Goal: Task Accomplishment & Management: Complete application form

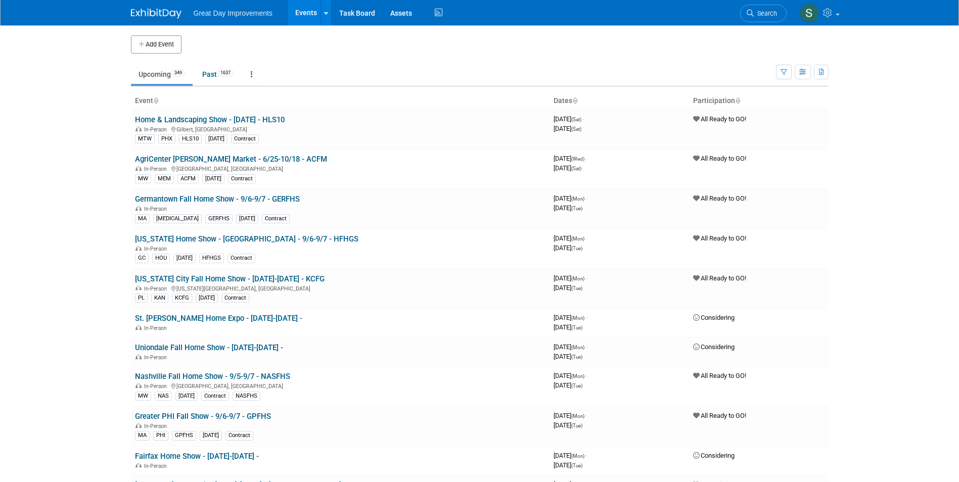
click at [177, 48] on button "Add Event" at bounding box center [156, 44] width 51 height 18
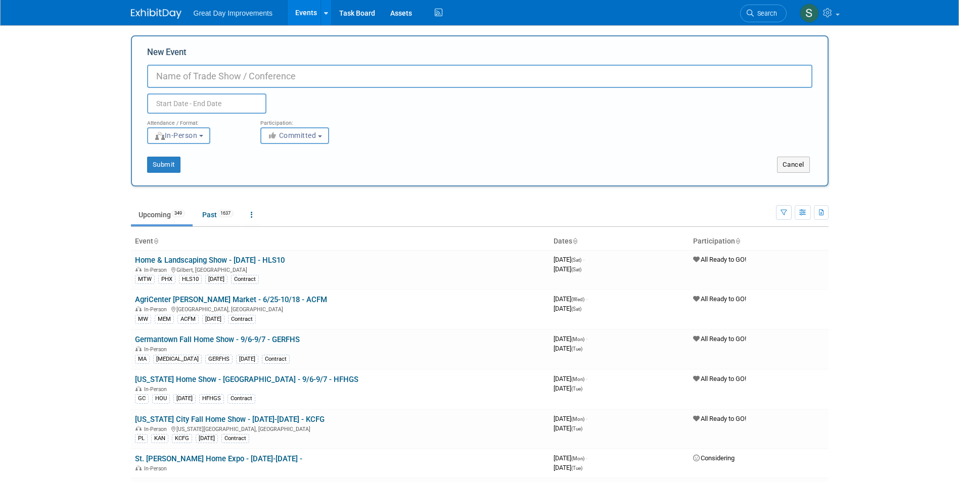
paste input "Daytona Home Show"
type input "Daytona Home Show - 10/11-10/12 - DAYTHS"
click at [304, 135] on span "Committed" at bounding box center [292, 135] width 49 height 8
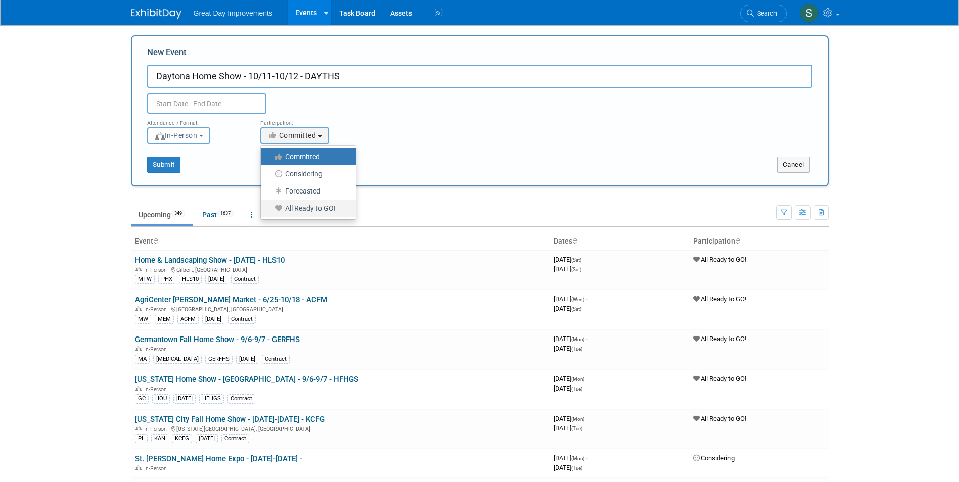
click at [325, 207] on label "All Ready to GO!" at bounding box center [306, 208] width 80 height 13
click at [270, 207] on input "All Ready to GO!" at bounding box center [266, 208] width 7 height 7
select select "102"
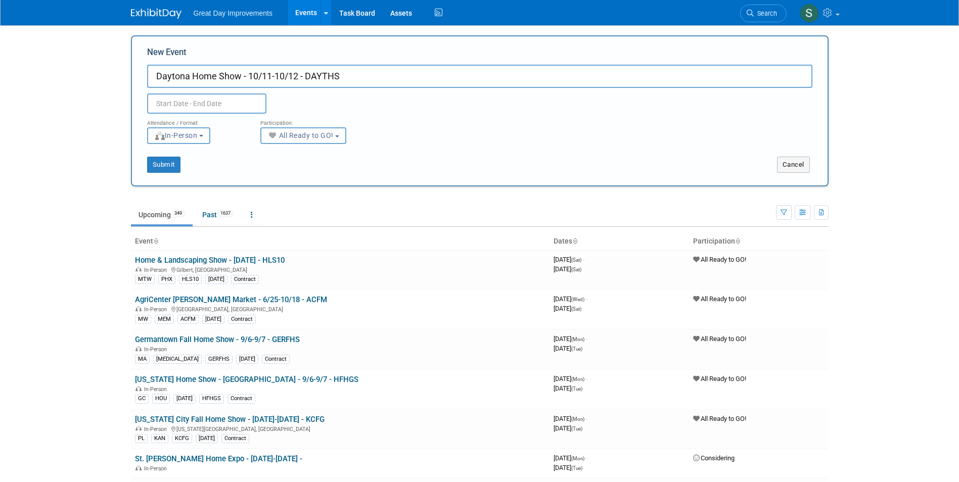
click at [199, 101] on input "text" at bounding box center [206, 104] width 119 height 20
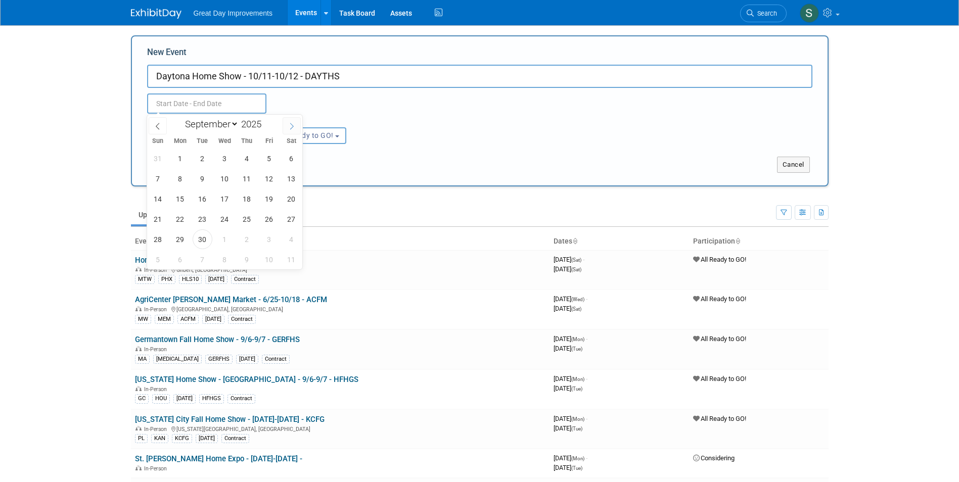
click at [290, 123] on icon at bounding box center [291, 126] width 7 height 7
select select "9"
click at [288, 179] on span "11" at bounding box center [292, 179] width 20 height 20
click at [161, 199] on span "12" at bounding box center [158, 199] width 20 height 20
type input "Oct 11, 2025 to Oct 12, 2025"
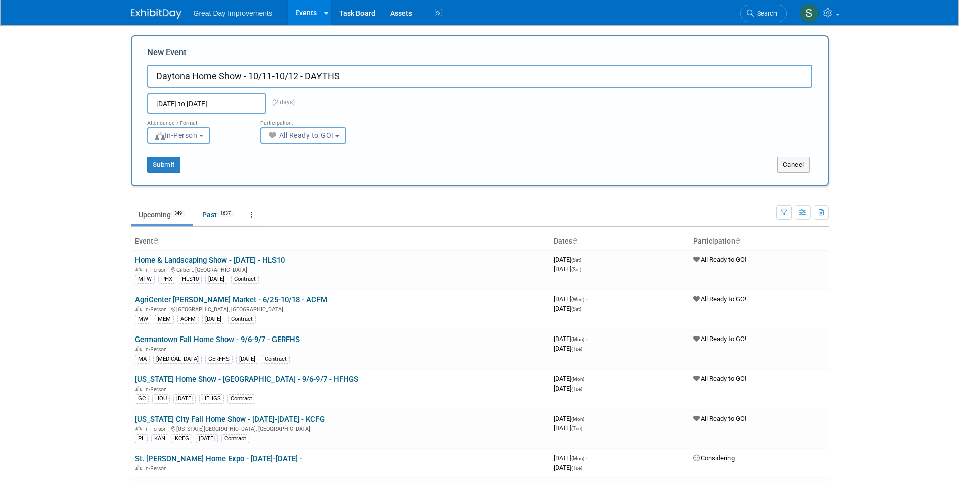
click at [160, 147] on div "Submit Cancel" at bounding box center [480, 158] width 681 height 29
click at [158, 163] on button "Submit" at bounding box center [163, 165] width 33 height 16
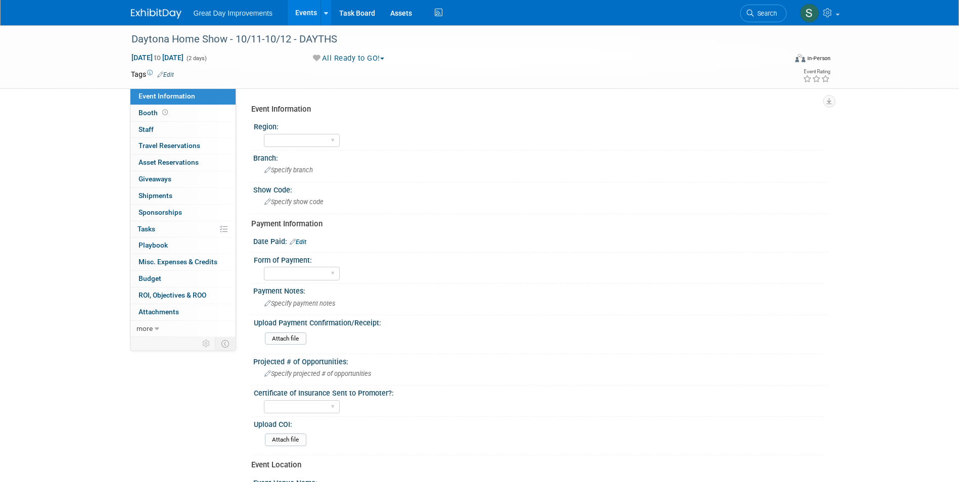
click at [164, 71] on link "Edit" at bounding box center [165, 74] width 17 height 7
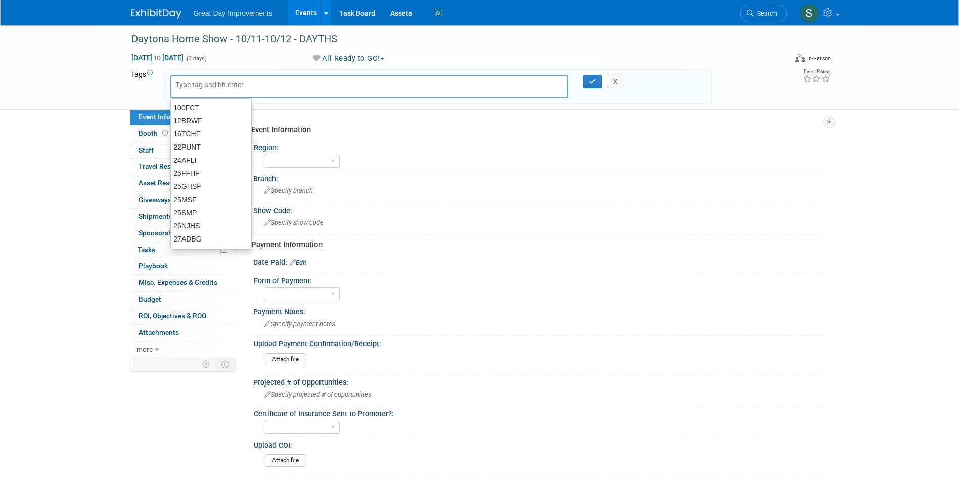
click at [221, 81] on input "text" at bounding box center [215, 85] width 81 height 10
type input "FL"
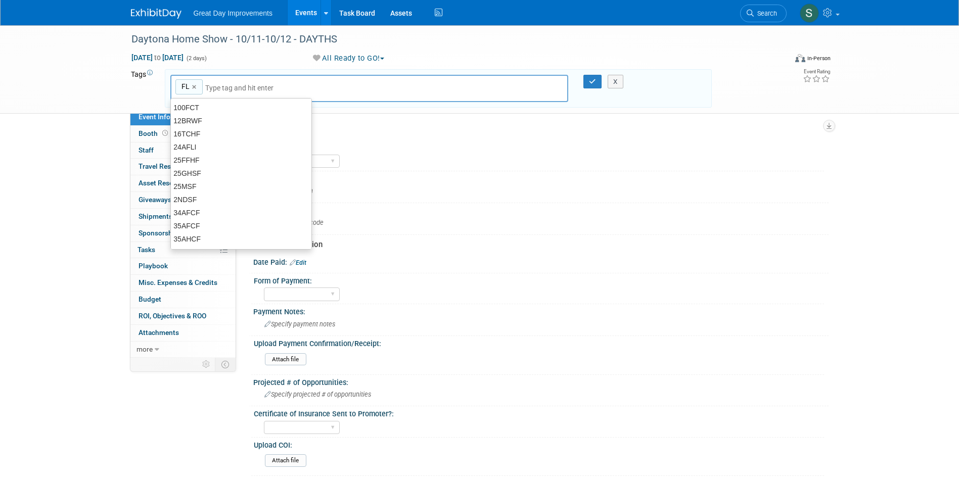
type input "FL"
type input "ORL"
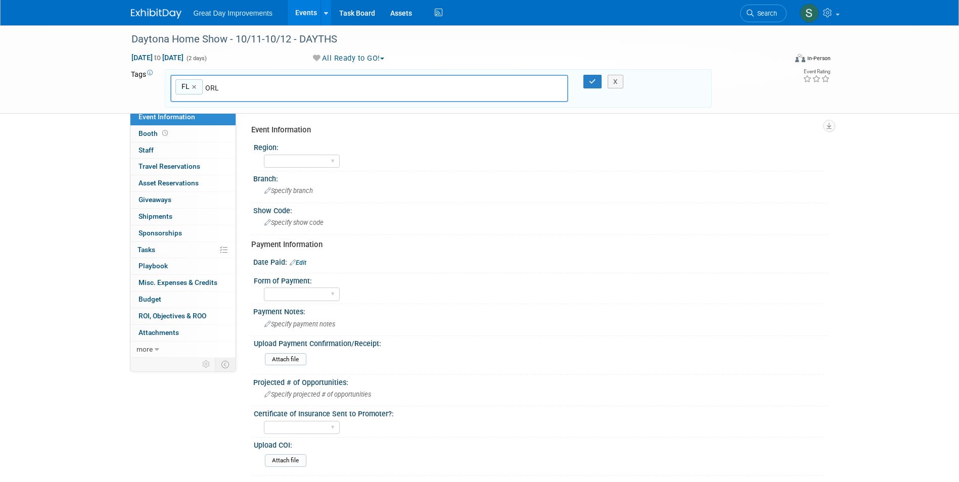
type input "FL, ORL"
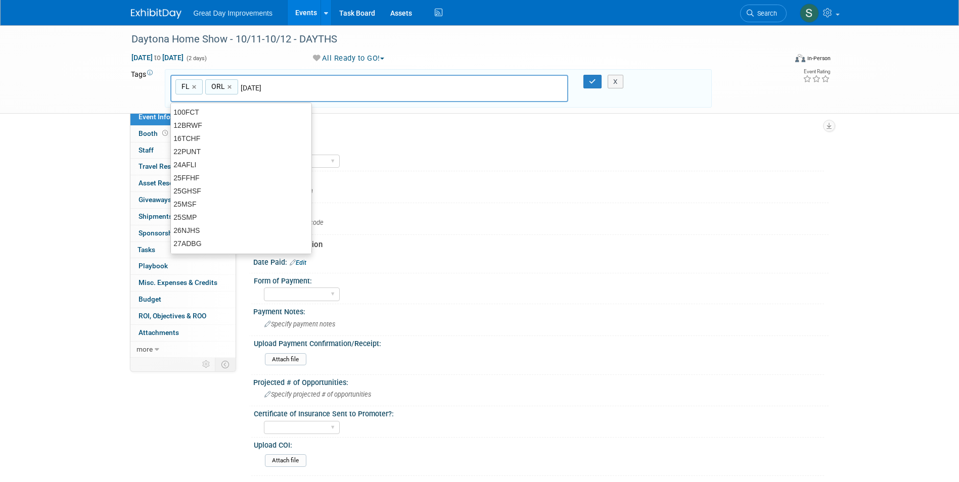
type input "[DATE]"
type input "FL, ORL, OCT25"
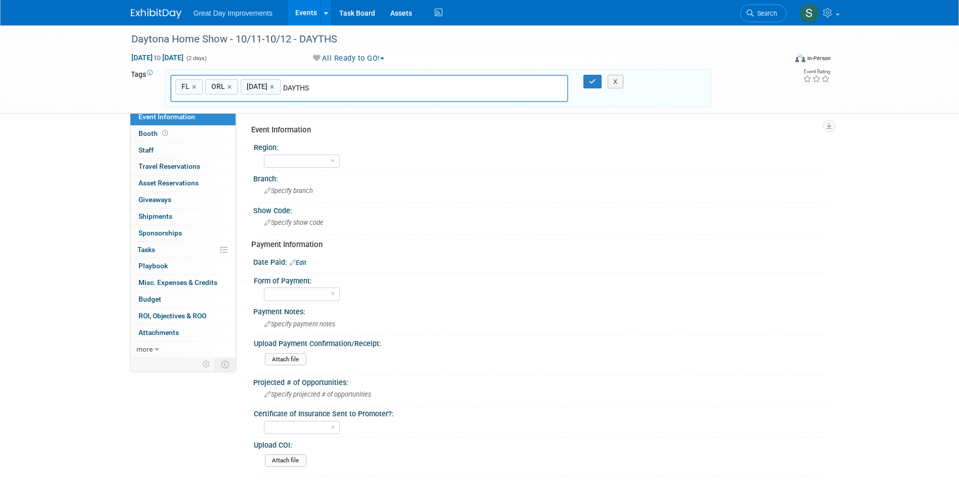
type input "DAYTHS"
type input "FL, ORL, OCT25, DAYTHS"
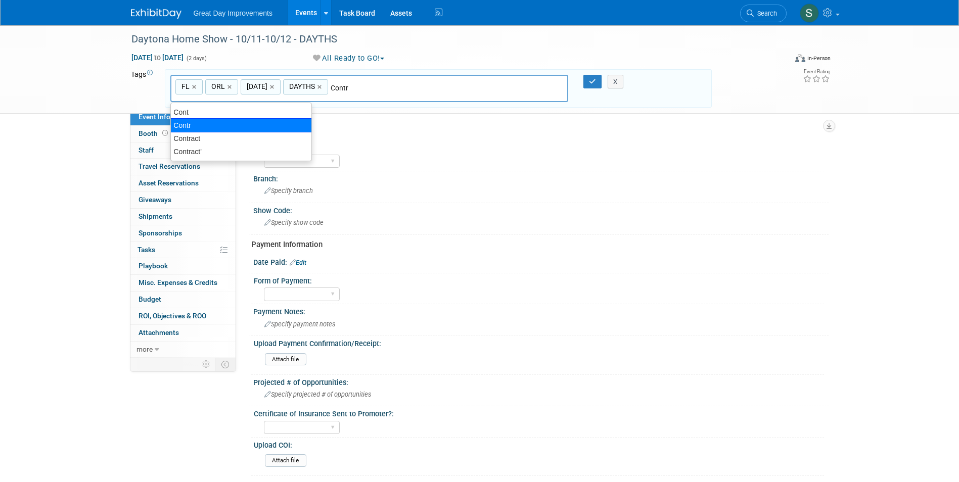
type input "Contract"
type input "FL, ORL, OCT25, DAYTHS, Contract"
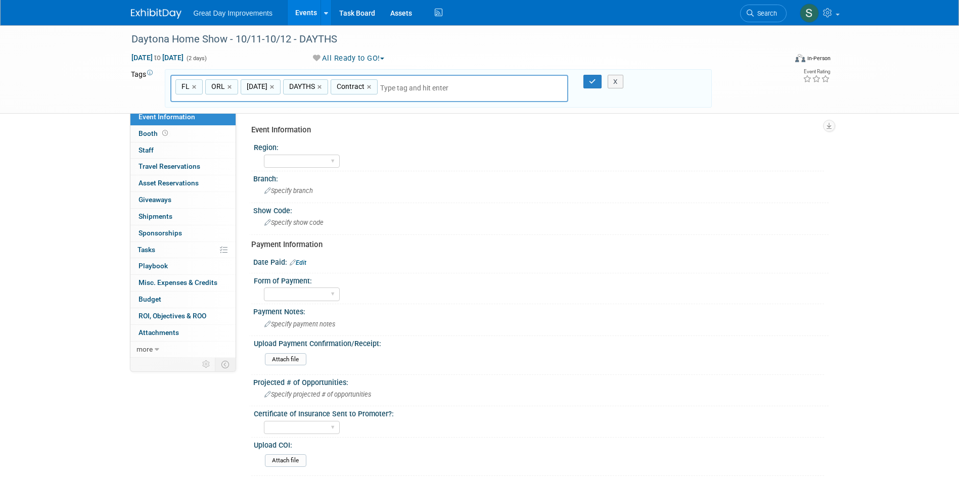
click at [598, 76] on div "X" at bounding box center [620, 82] width 46 height 14
click at [601, 82] on div "X" at bounding box center [620, 82] width 46 height 14
click at [596, 82] on button "button" at bounding box center [593, 82] width 18 height 14
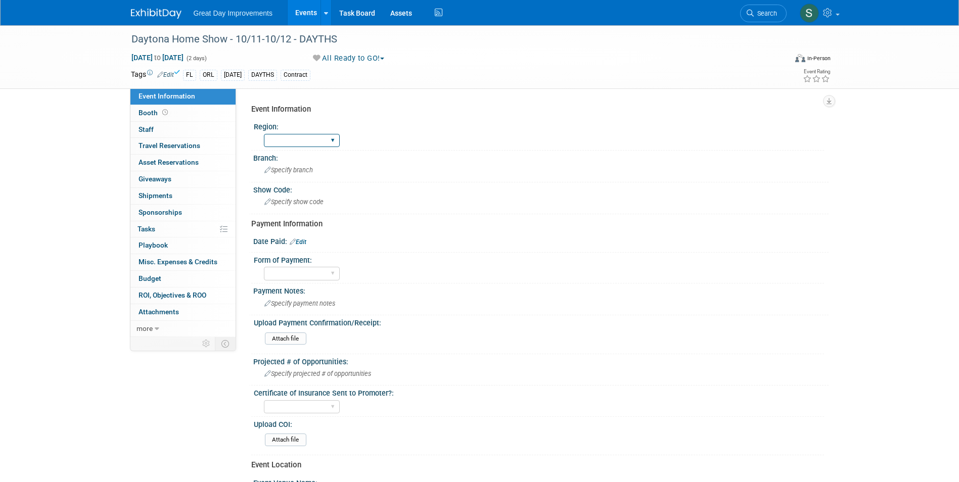
click at [307, 138] on select "GC MA MW MTW NE NEW OV PL PNW SA SE SC UMW FL" at bounding box center [302, 141] width 76 height 14
click at [264, 134] on select "GC MA MW MTW NE NEW OV PL PNW SA SE SC UMW FL" at bounding box center [302, 141] width 76 height 14
click at [282, 142] on select "GC MA MW MTW NE NEW OV PL PNW SA SE SC UMW FL" at bounding box center [302, 141] width 76 height 14
select select "FL"
click at [264, 134] on select "GC MA MW MTW NE NEW OV PL PNW SA SE SC UMW FL" at bounding box center [302, 141] width 76 height 14
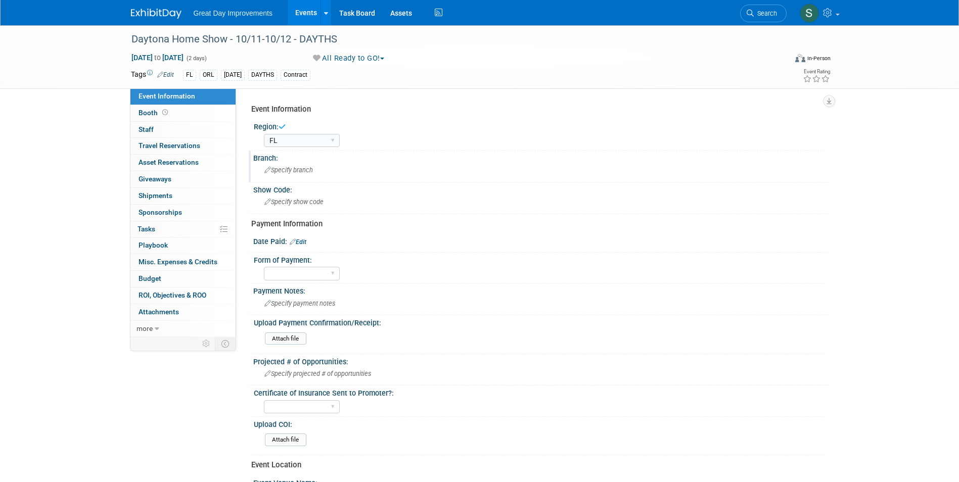
click at [299, 174] on div "Specify branch" at bounding box center [541, 170] width 560 height 16
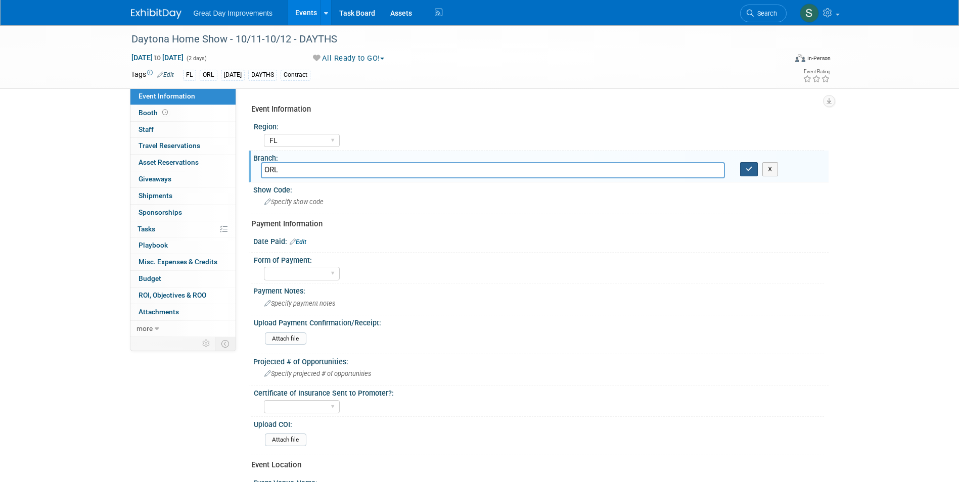
type input "ORL"
click at [750, 171] on icon "button" at bounding box center [749, 169] width 7 height 7
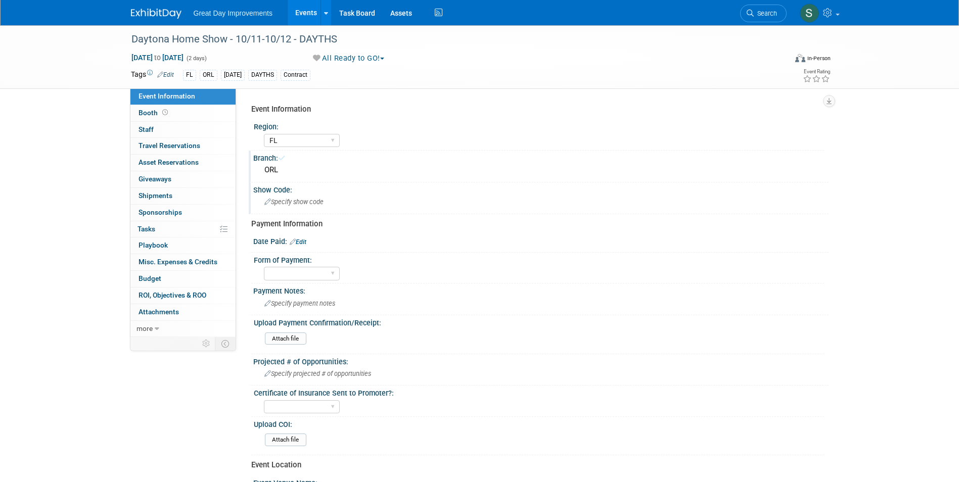
drag, startPoint x: 310, startPoint y: 216, endPoint x: 312, endPoint y: 209, distance: 7.7
click at [310, 215] on div "Event Information Region: GC MA MW MTW NE NEW OV PL PNW SA SE SC UMW FL Branch:…" at bounding box center [536, 374] width 570 height 549
click at [313, 204] on span "Specify show code" at bounding box center [293, 202] width 59 height 8
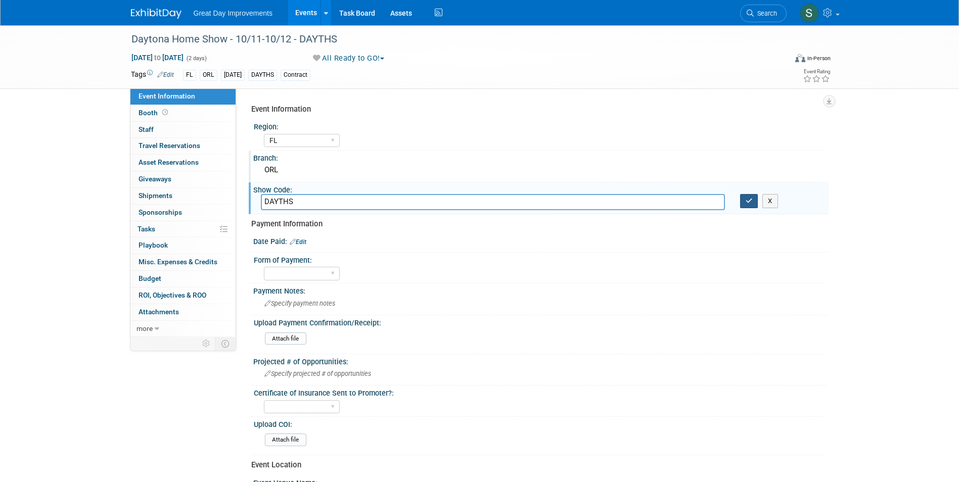
type input "DAYTHS"
click at [740, 206] on button "button" at bounding box center [749, 201] width 18 height 14
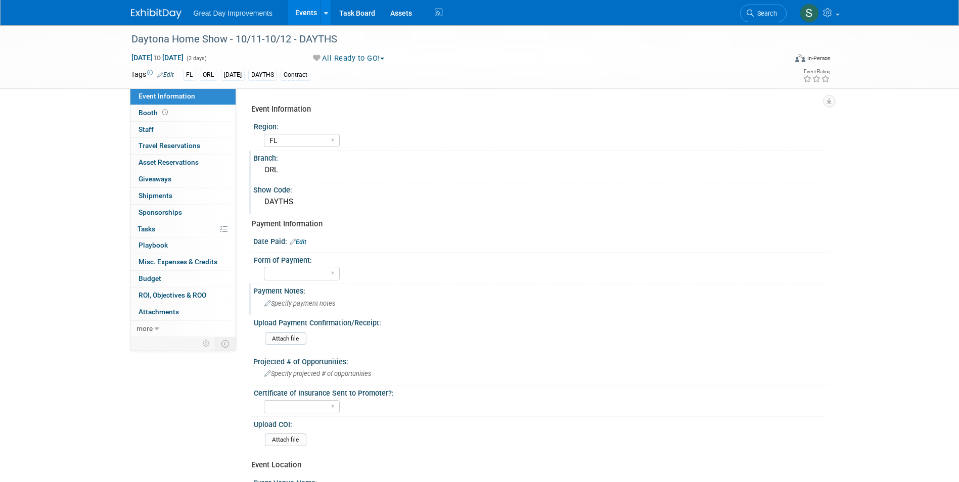
click at [316, 303] on span "Specify payment notes" at bounding box center [299, 304] width 71 height 8
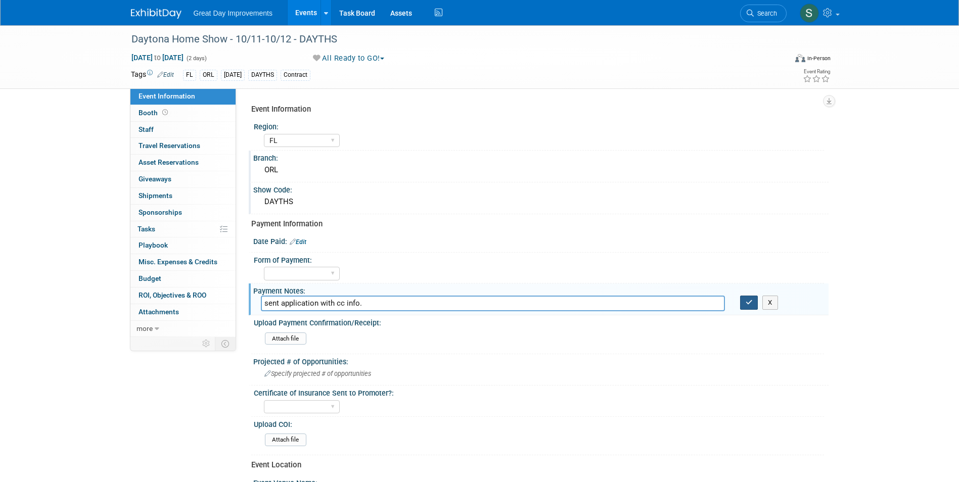
type input "sent application with cc info."
click at [747, 306] on button "button" at bounding box center [749, 303] width 18 height 14
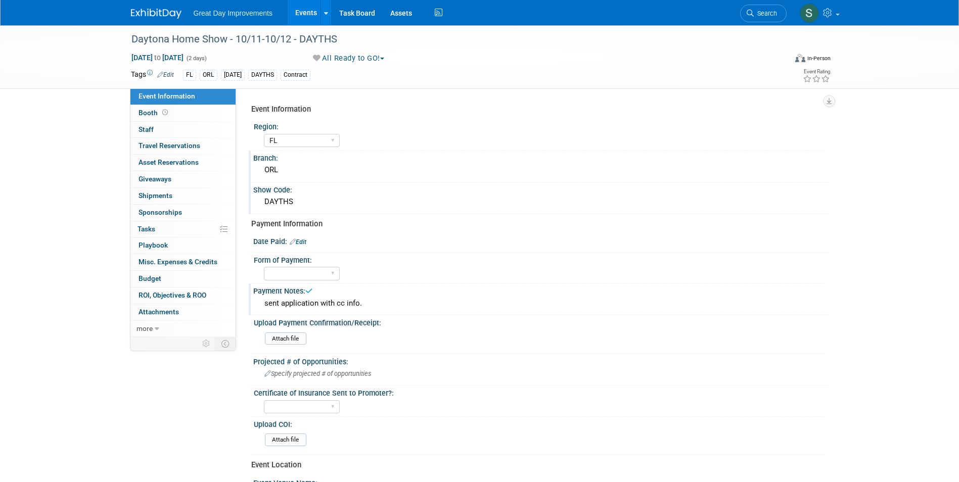
click at [136, 8] on link at bounding box center [162, 9] width 63 height 8
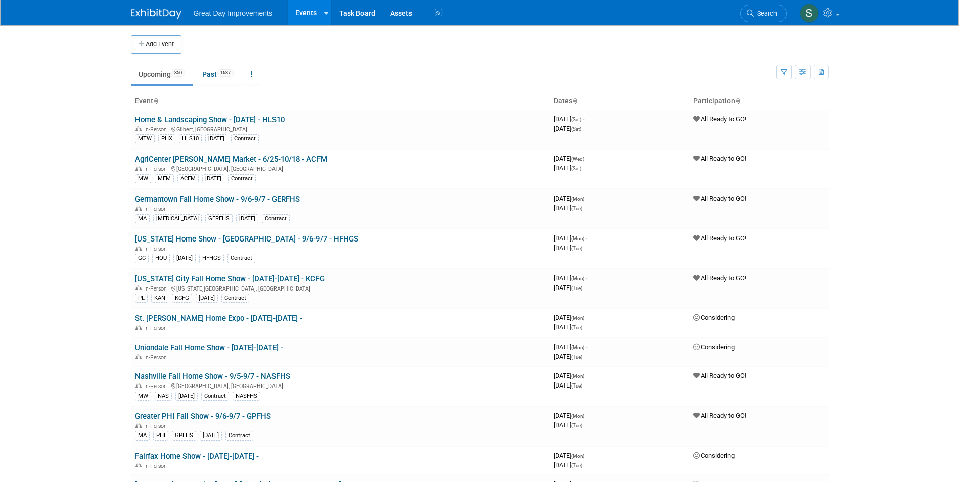
click at [775, 19] on link "Search" at bounding box center [763, 14] width 47 height 18
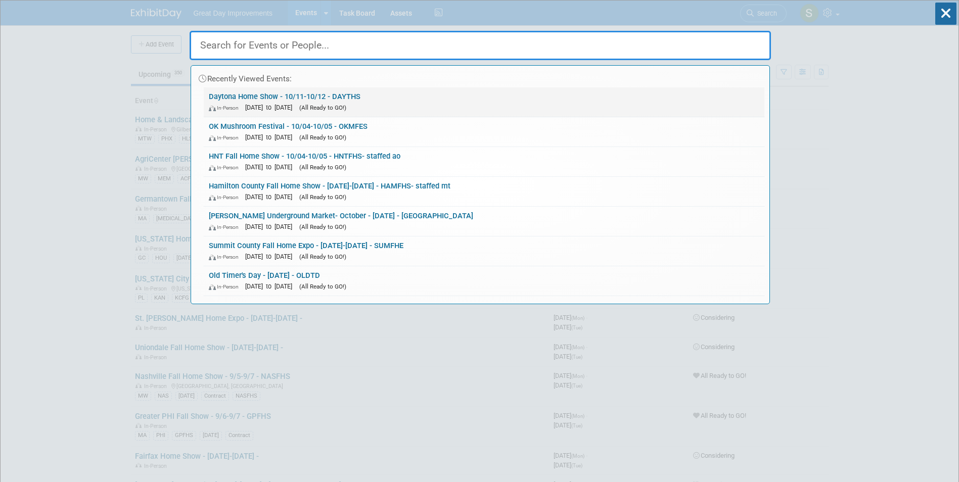
click at [558, 95] on link "Daytona Home Show - 10/11-10/12 - DAYTHS In-Person Oct 11, 2025 to Oct 12, 2025…" at bounding box center [484, 101] width 561 height 29
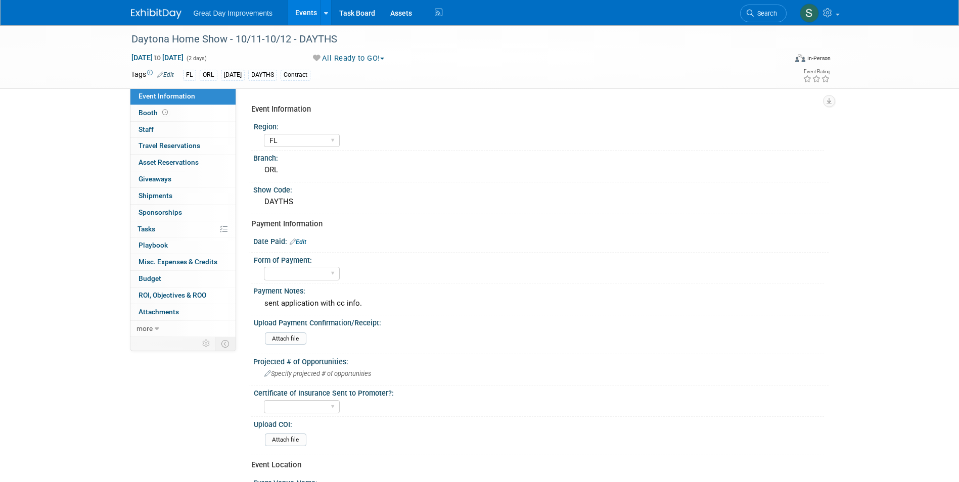
select select "FL"
click at [147, 13] on img at bounding box center [156, 14] width 51 height 10
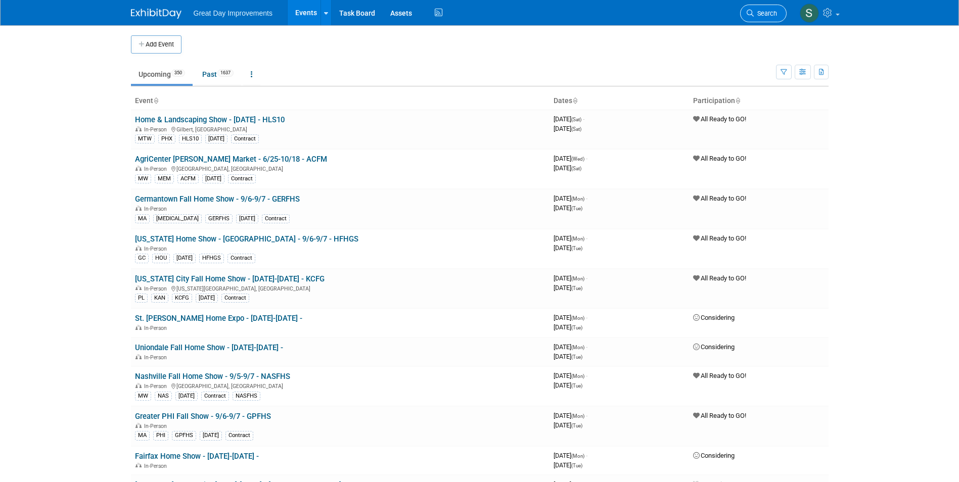
click at [754, 11] on span "Search" at bounding box center [765, 14] width 23 height 8
